Goal: Information Seeking & Learning: Learn about a topic

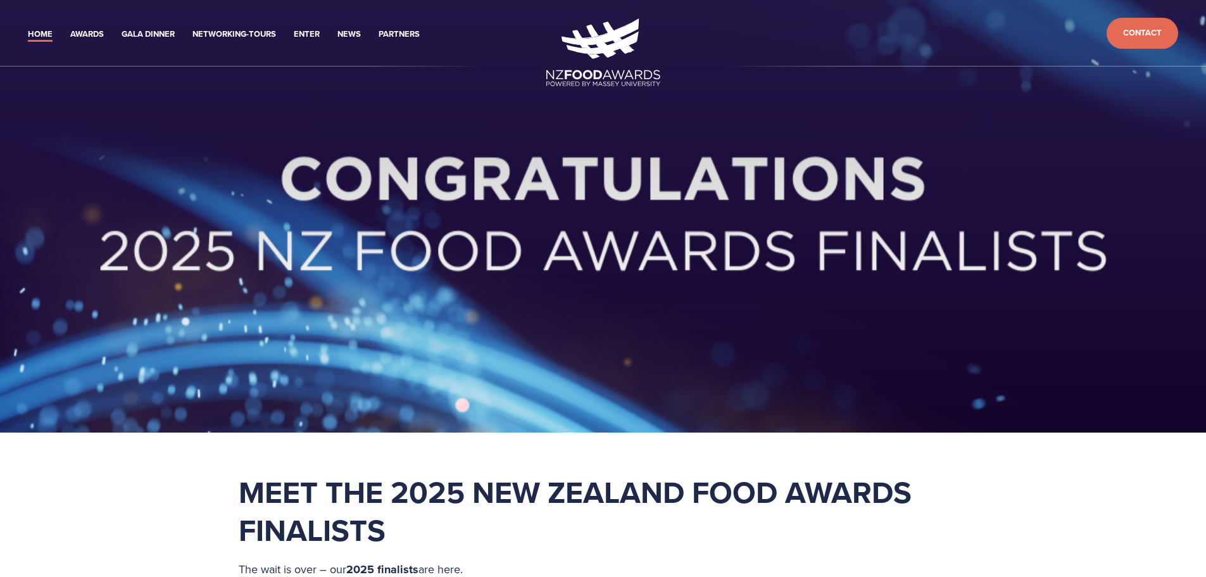
scroll to position [253, 0]
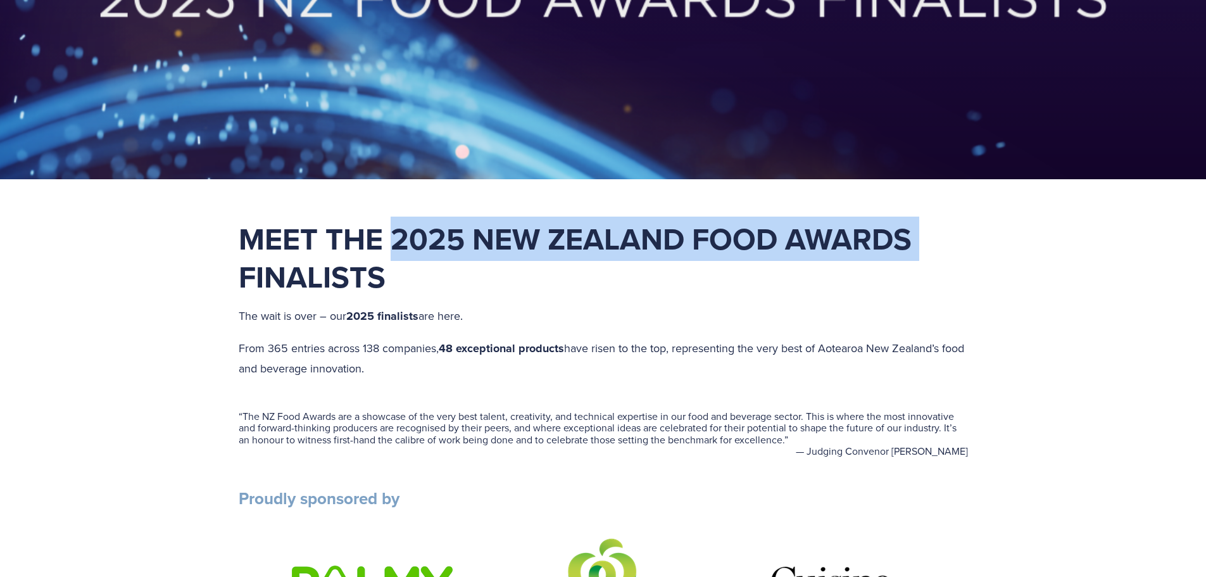
drag, startPoint x: 395, startPoint y: 244, endPoint x: 951, endPoint y: 210, distance: 556.9
copy strong "2025 New Zealand Food Awards"
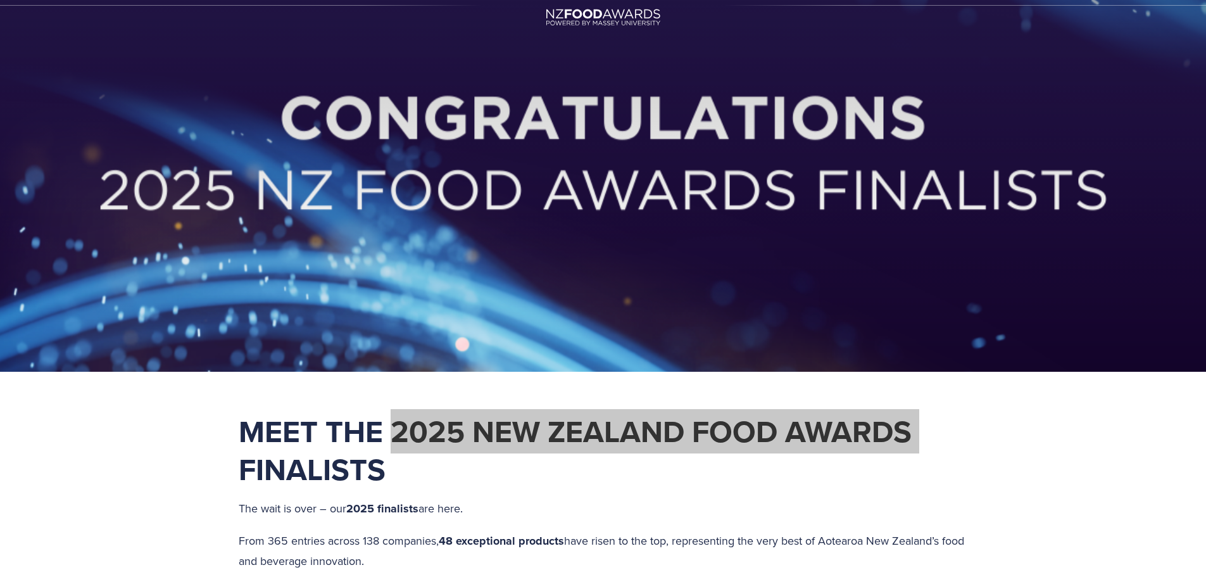
scroll to position [0, 0]
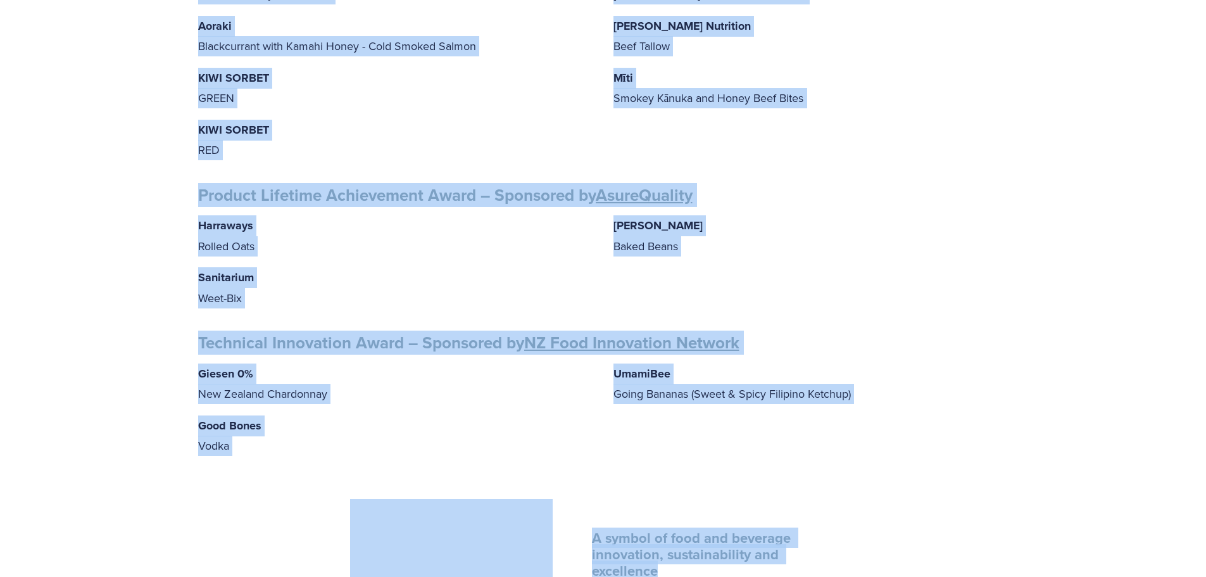
scroll to position [1835, 0]
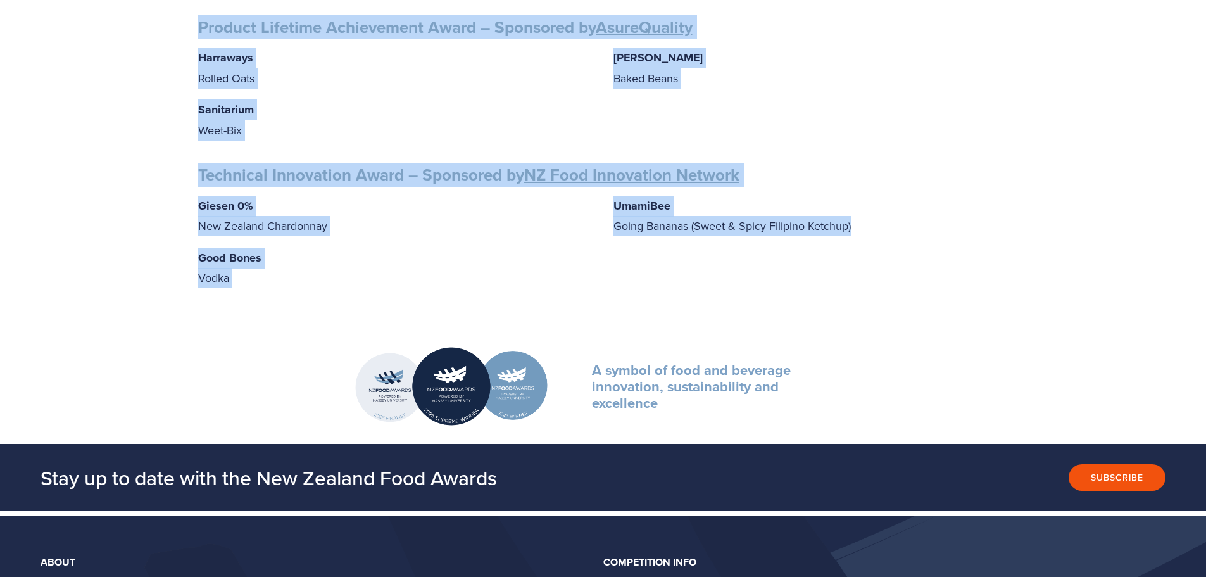
drag, startPoint x: 200, startPoint y: 144, endPoint x: 911, endPoint y: 246, distance: 718.2
copy div "PRODUCT AWARDS Artisan Award – Sponsored by Cuisine Blue Petal Blue Petal Oxyme…"
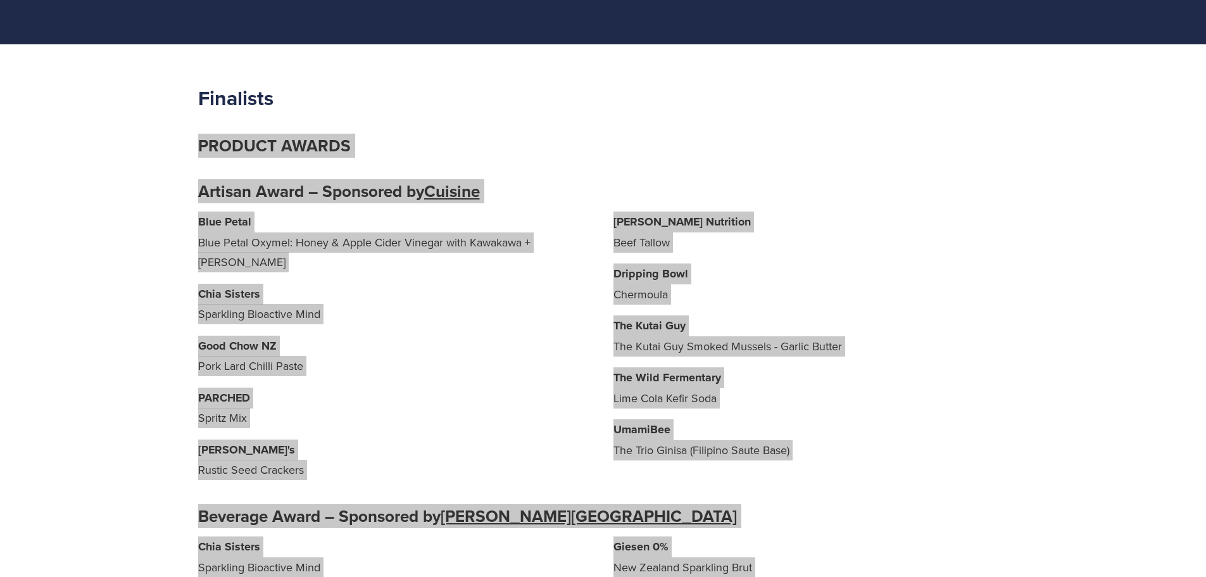
scroll to position [127, 0]
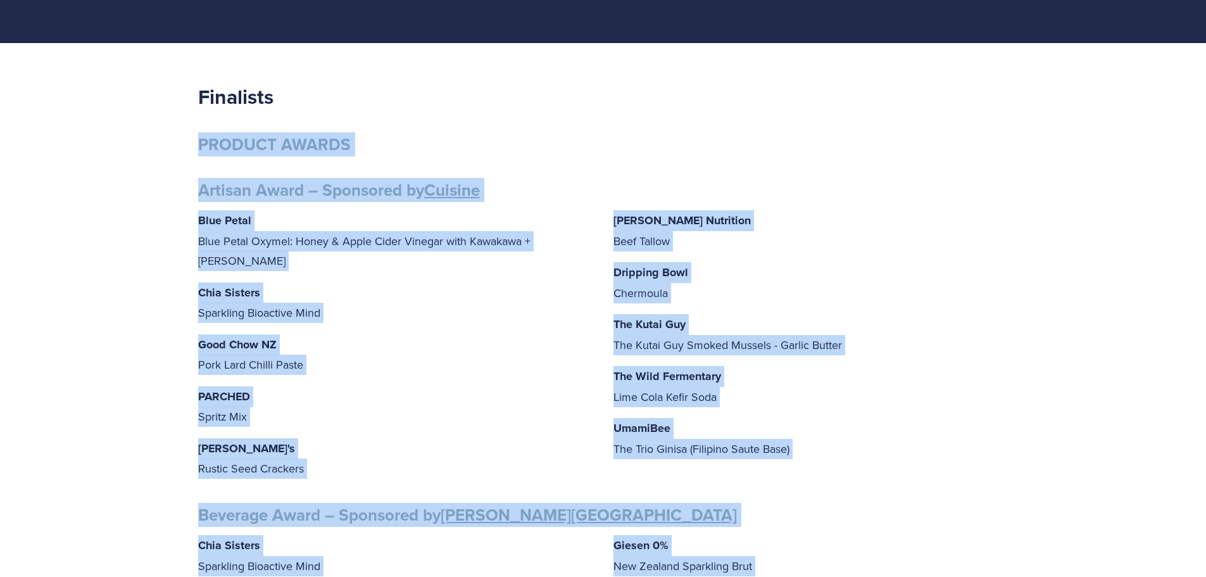
click at [439, 386] on p "PARCHED Spritz Mix" at bounding box center [395, 406] width 395 height 41
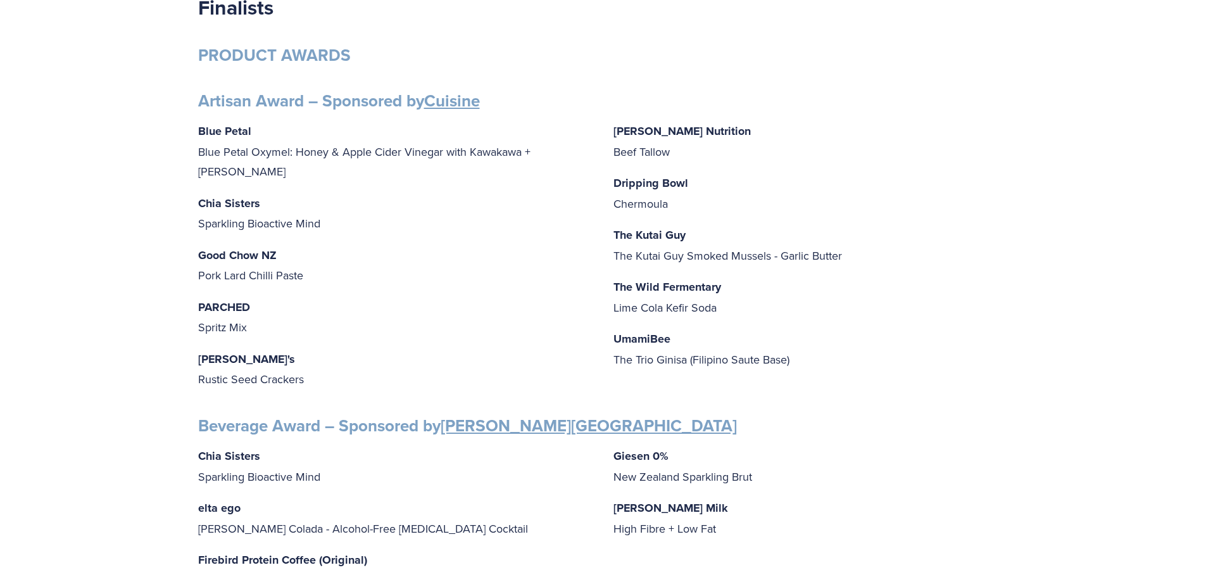
scroll to position [0, 0]
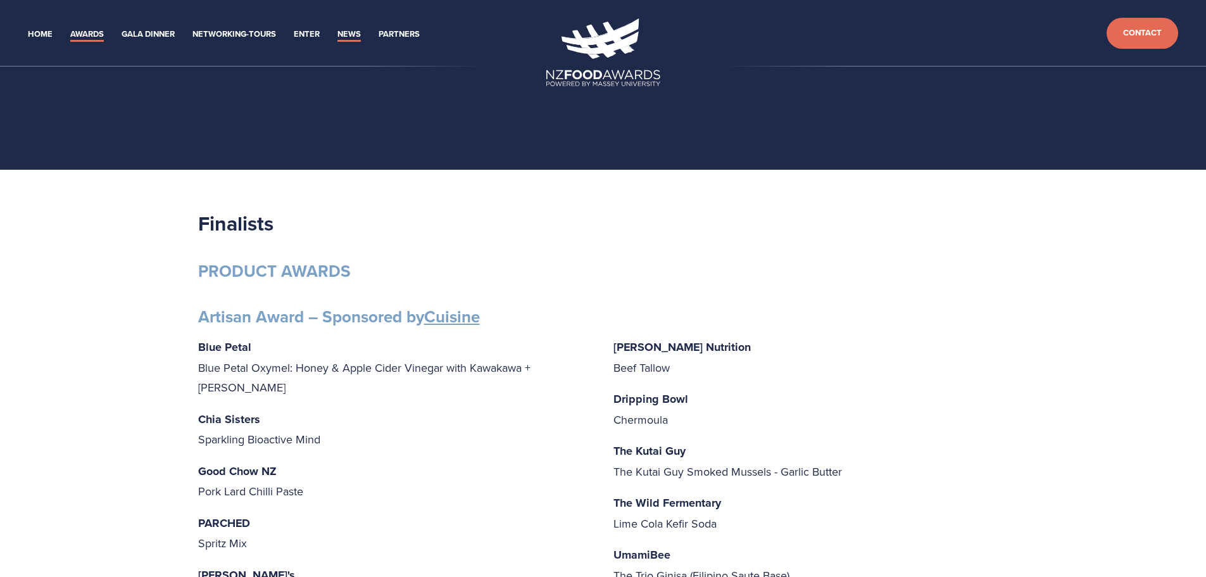
click at [344, 32] on link "News" at bounding box center [348, 34] width 23 height 15
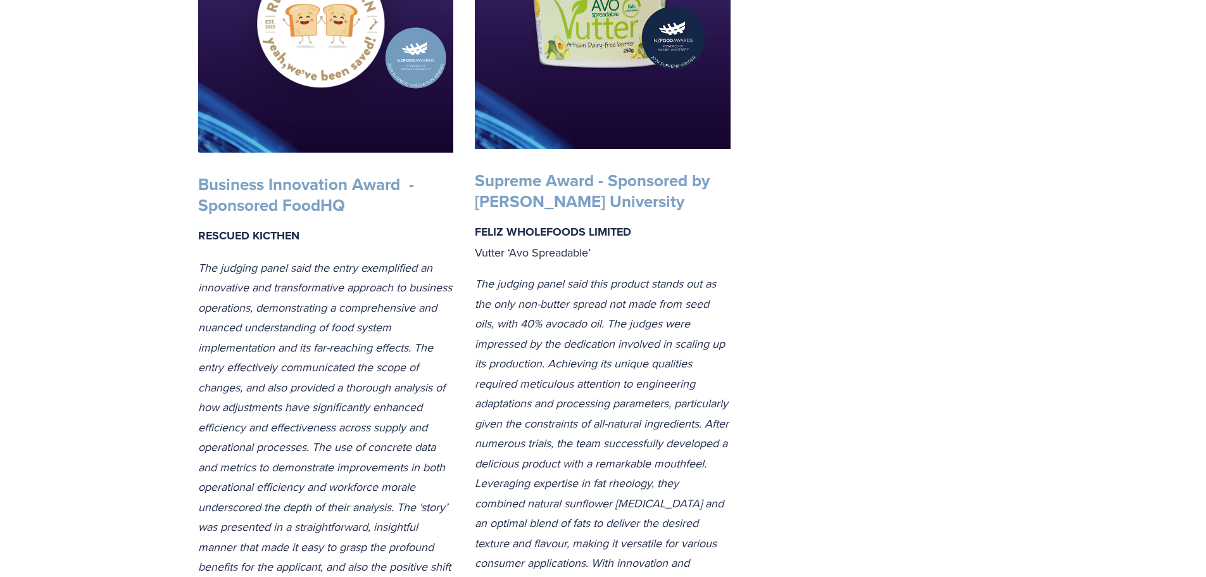
scroll to position [2406, 0]
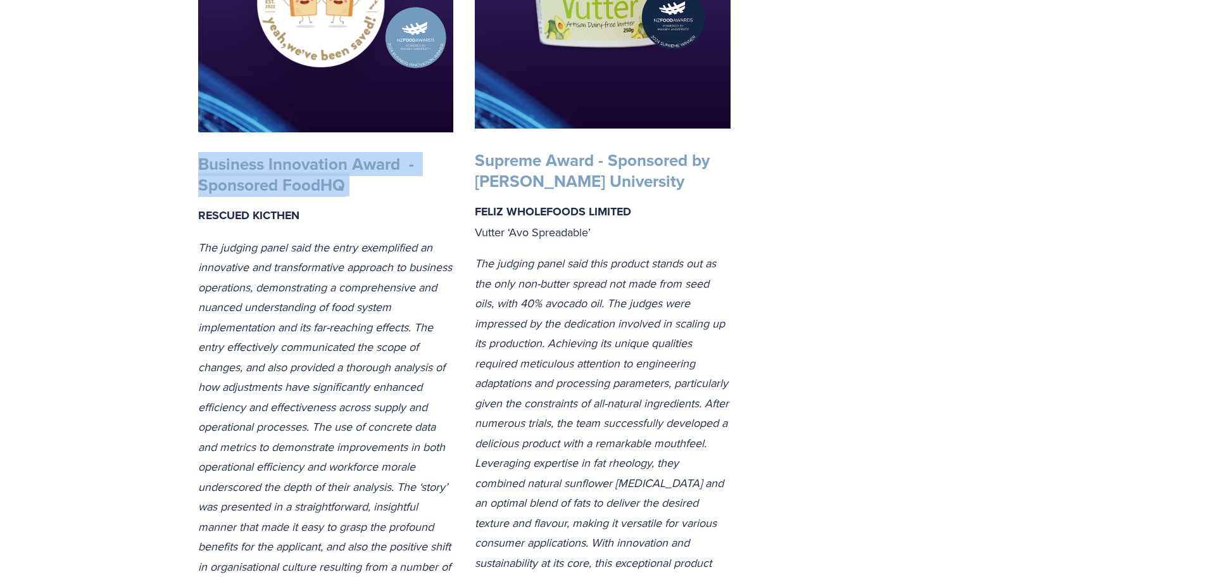
drag, startPoint x: 198, startPoint y: 179, endPoint x: 425, endPoint y: 196, distance: 227.9
click at [425, 195] on h3 "Business Innovation Award - Sponsored FoodHQ" at bounding box center [326, 174] width 256 height 41
copy h3 "Business Innovation Award - Sponsored FoodHQ"
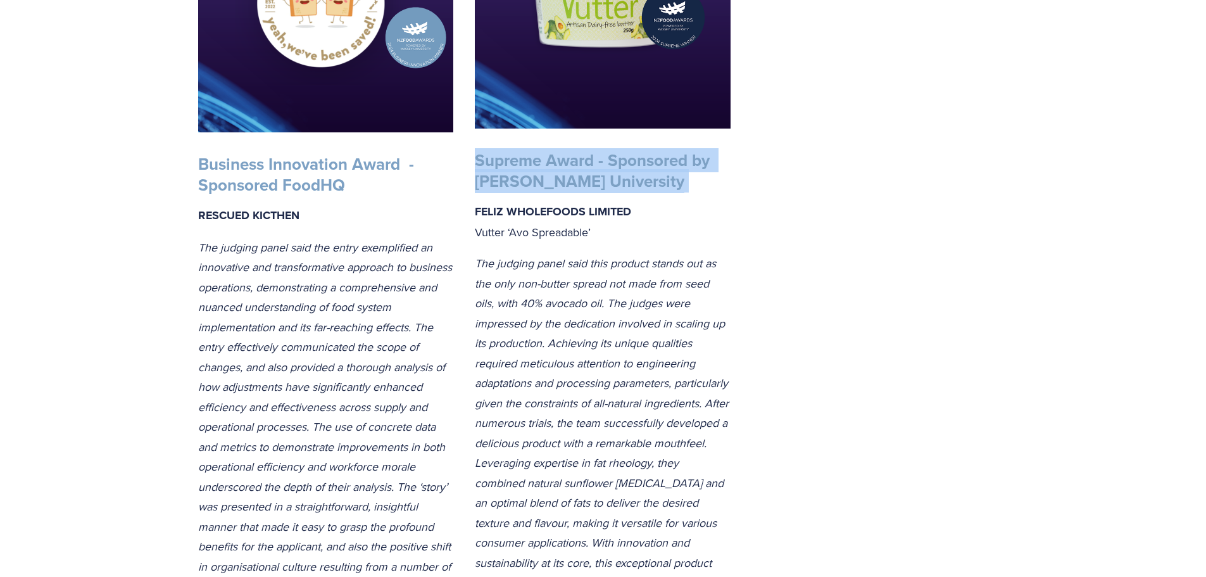
drag, startPoint x: 598, startPoint y: 201, endPoint x: 468, endPoint y: 182, distance: 130.5
click at [468, 182] on div "Supreme Award - Sponsored by Massey University FELIZ WHOLEFOODS LIMITED Vutter …" at bounding box center [602, 371] width 277 height 464
copy h3 "Supreme Award - Sponsored by Massey University"
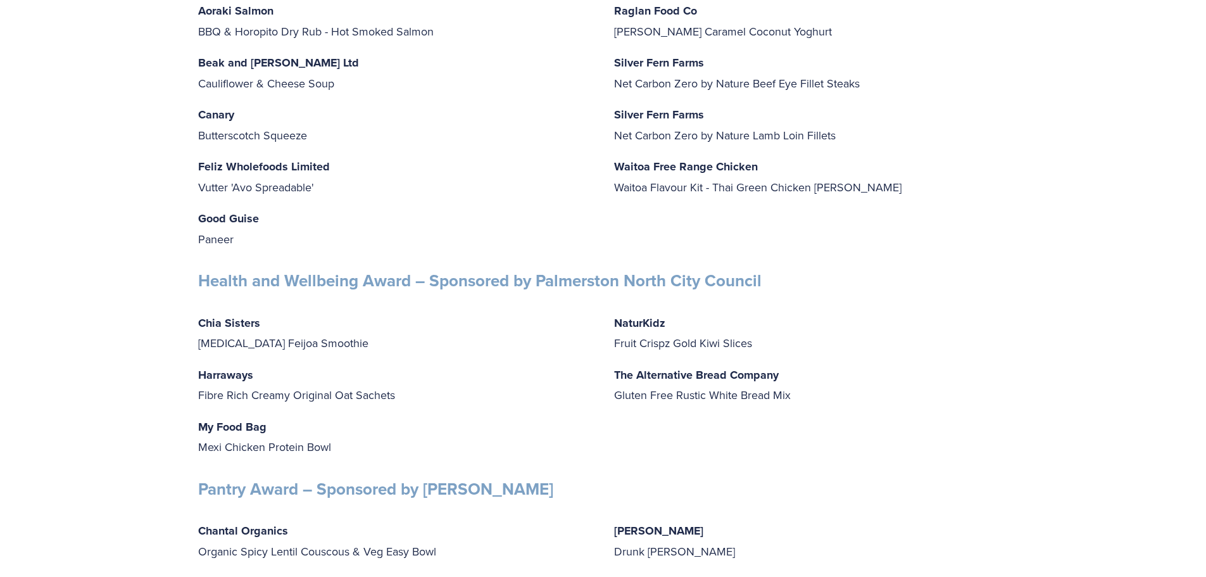
scroll to position [3798, 0]
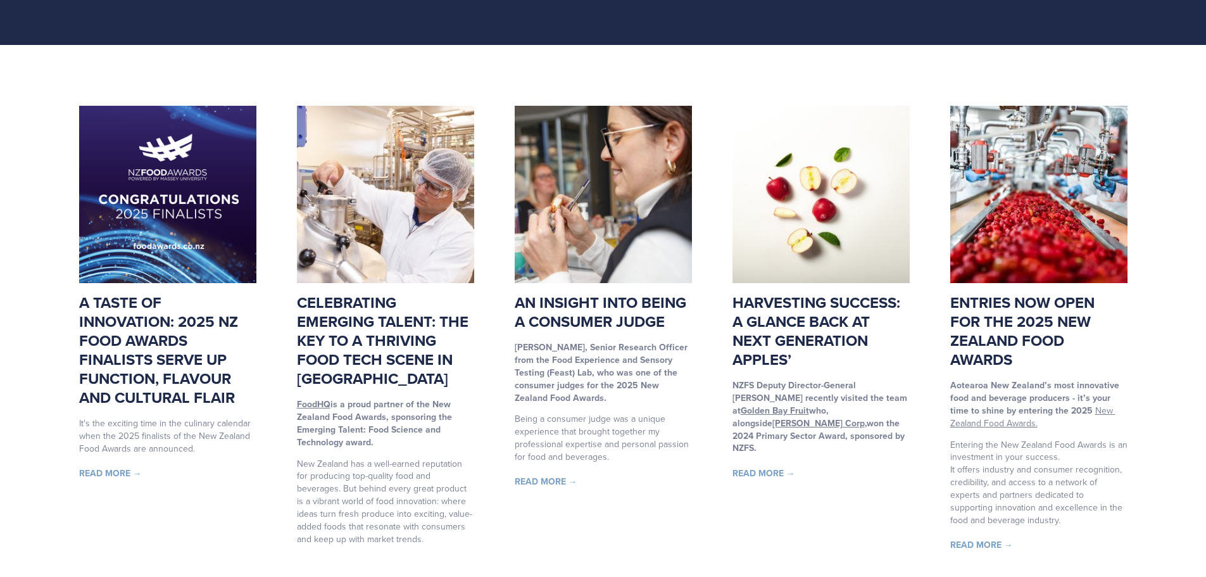
scroll to position [127, 0]
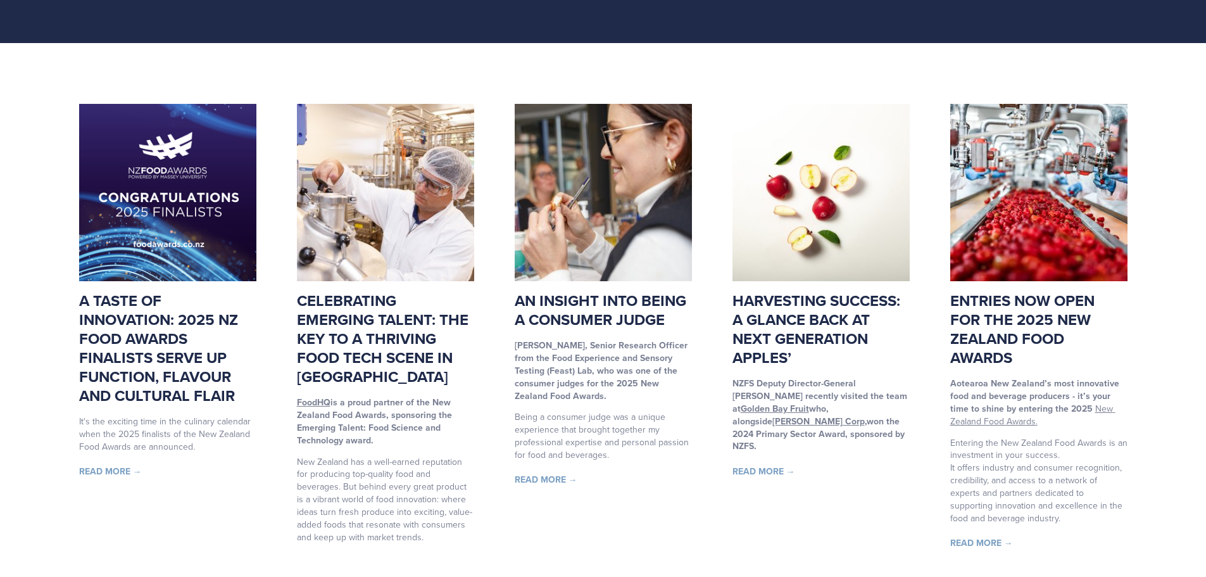
drag, startPoint x: 386, startPoint y: 442, endPoint x: 294, endPoint y: 432, distance: 92.4
copy strong "Emerging Talent: Food Science and Technology award."
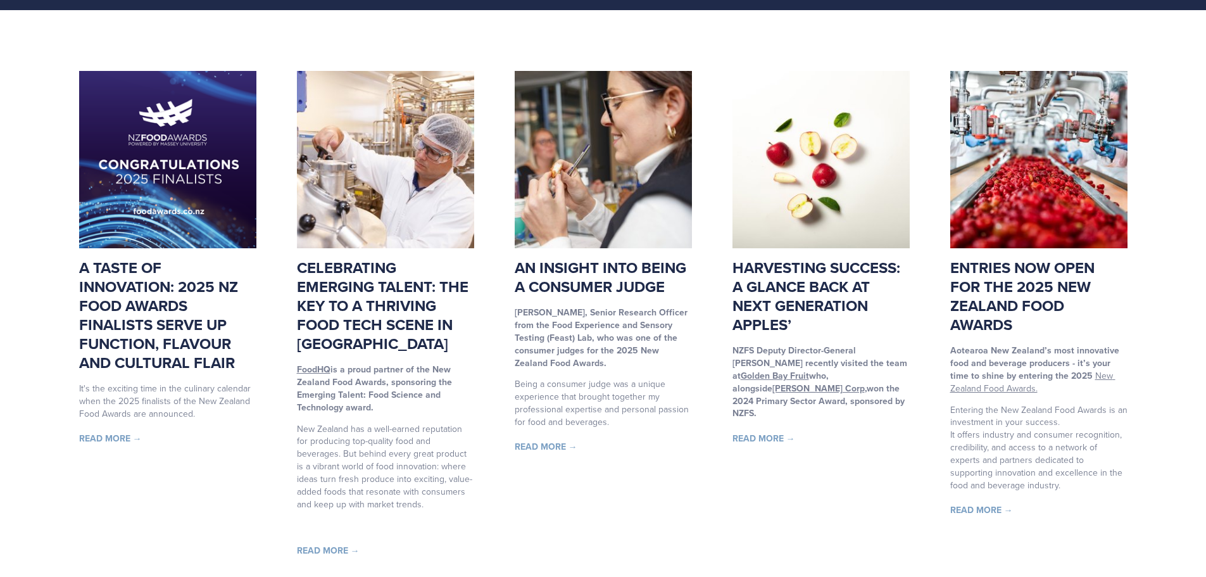
scroll to position [190, 0]
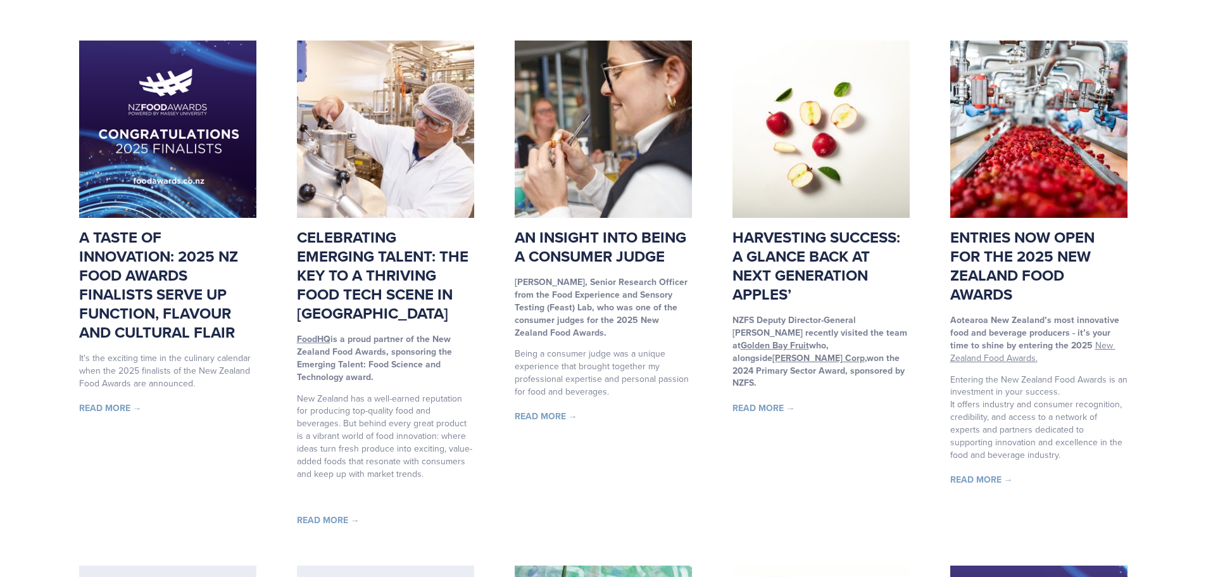
click at [123, 408] on link "Read More →" at bounding box center [110, 407] width 63 height 13
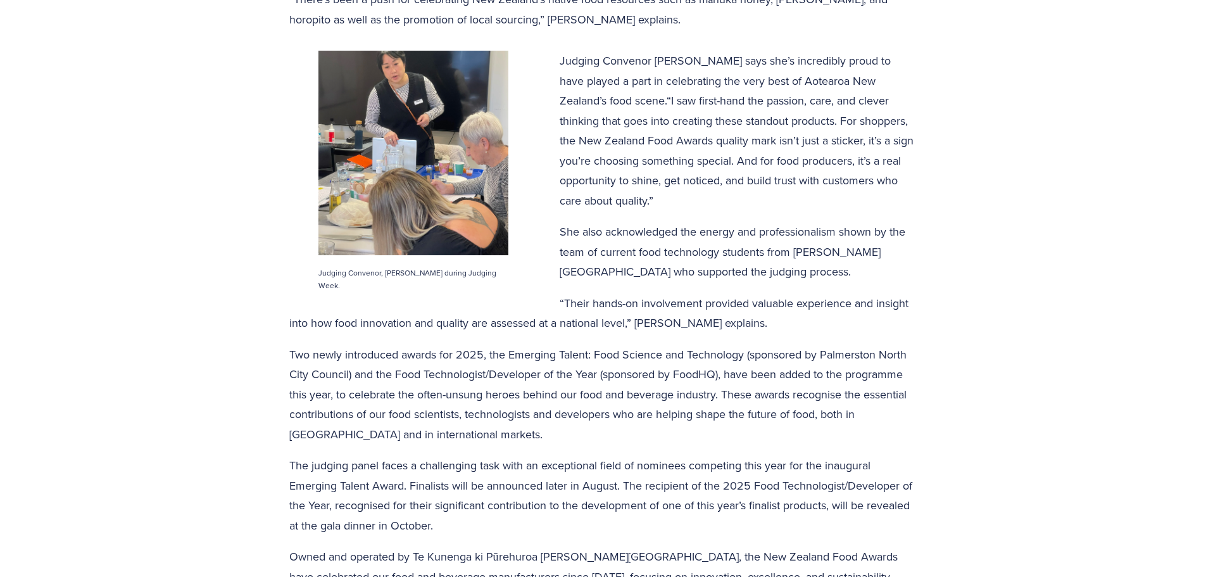
scroll to position [823, 0]
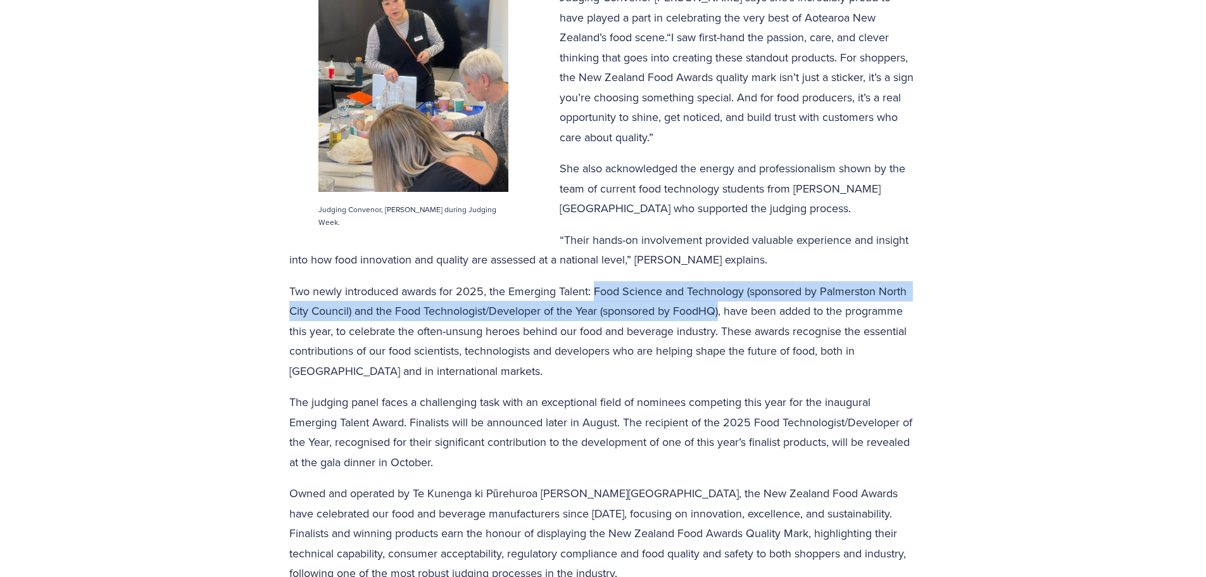
drag, startPoint x: 597, startPoint y: 296, endPoint x: 723, endPoint y: 308, distance: 126.5
click at [723, 308] on p "Two newly introduced awards for 2025, the Emerging Talent: Food Science and Tec…" at bounding box center [603, 331] width 628 height 100
copy p "Food Science and Technology (sponsored by Palmerston North City Council) and th…"
drag, startPoint x: 650, startPoint y: 307, endPoint x: 736, endPoint y: 299, distance: 86.4
click at [650, 307] on p "Two newly introduced awards for 2025, the Emerging Talent: Food Science and Tec…" at bounding box center [603, 331] width 628 height 100
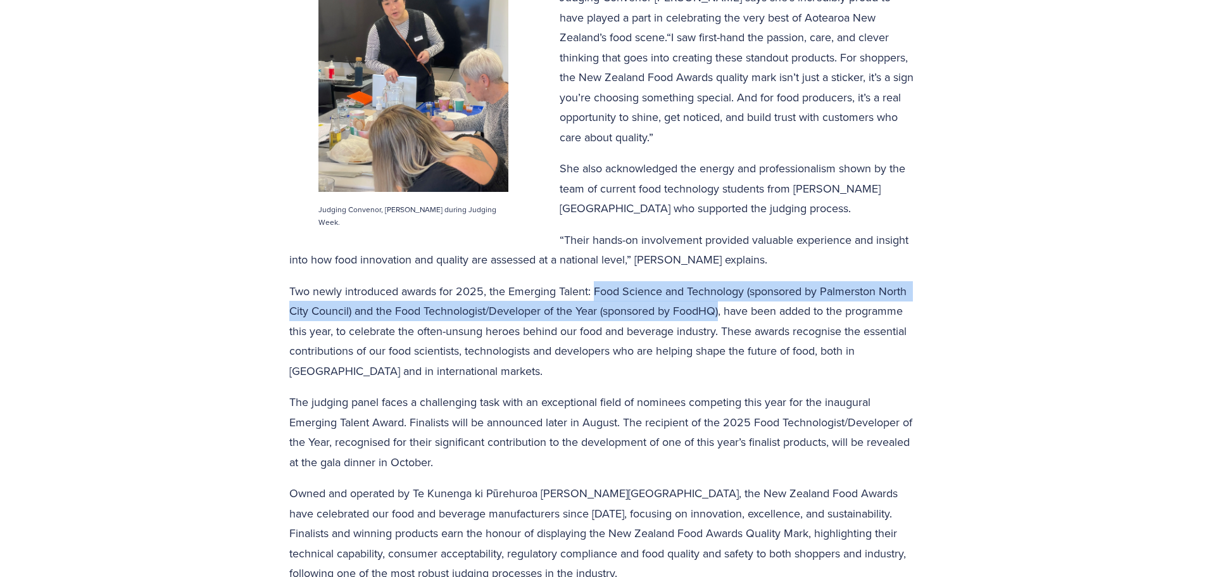
click at [762, 291] on p "Two newly introduced awards for 2025, the Emerging Talent: Food Science and Tec…" at bounding box center [603, 331] width 628 height 100
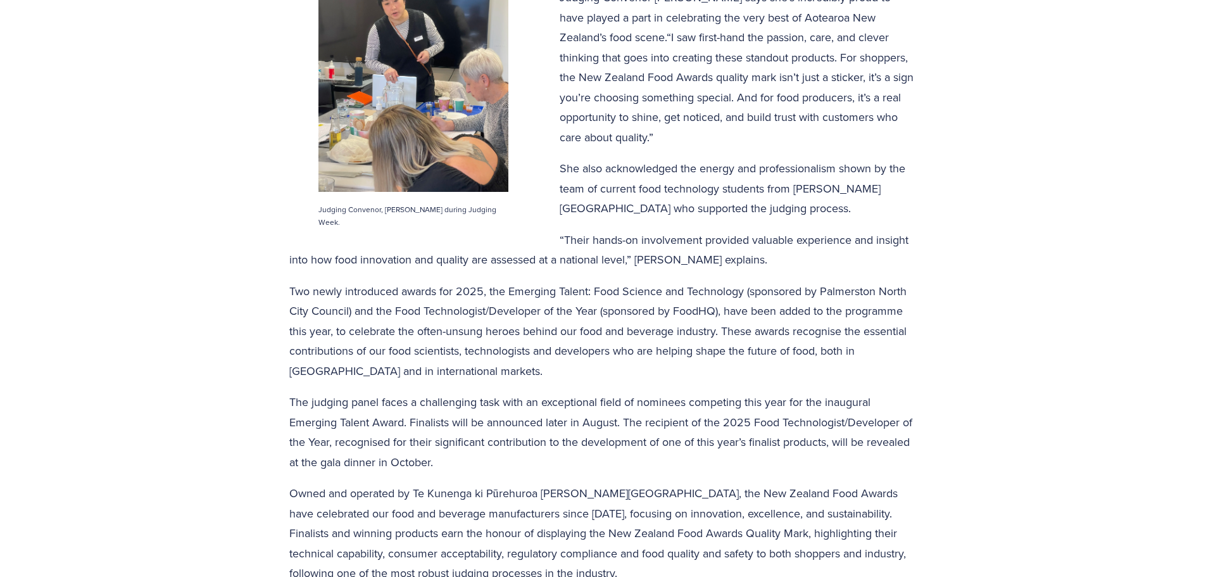
click at [753, 292] on p "Two newly introduced awards for 2025, the Emerging Talent: Food Science and Tec…" at bounding box center [603, 331] width 628 height 100
drag, startPoint x: 824, startPoint y: 292, endPoint x: 348, endPoint y: 308, distance: 475.7
click at [348, 308] on p "Two newly introduced awards for 2025, the Emerging Talent: Food Science and Tec…" at bounding box center [603, 331] width 628 height 100
copy p "Palmerston North City Council"
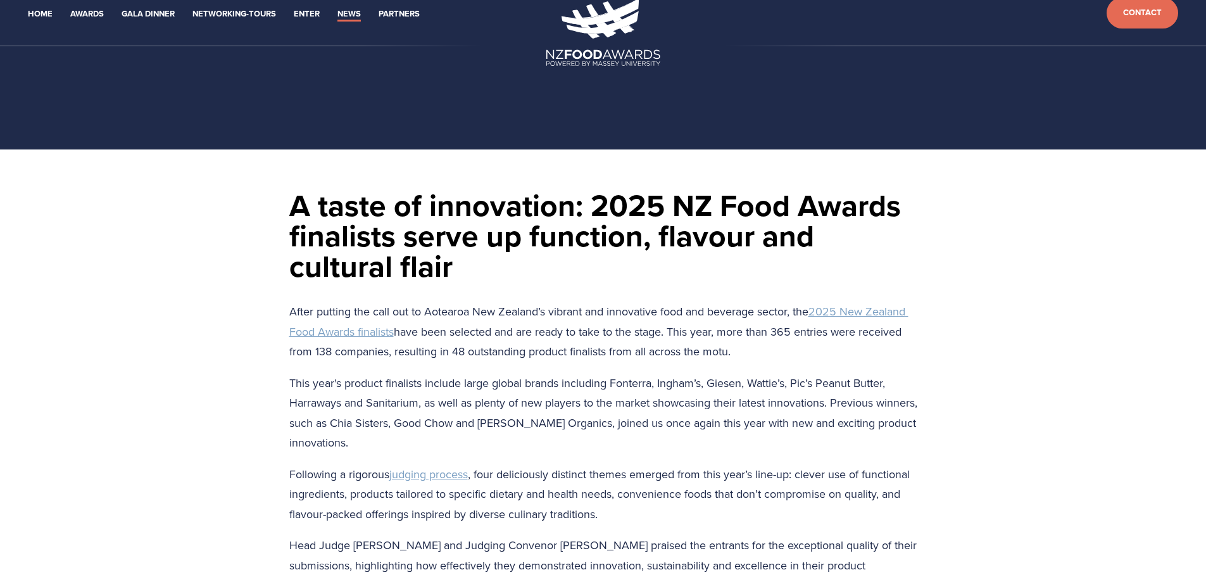
scroll to position [0, 0]
